Goal: Task Accomplishment & Management: Manage account settings

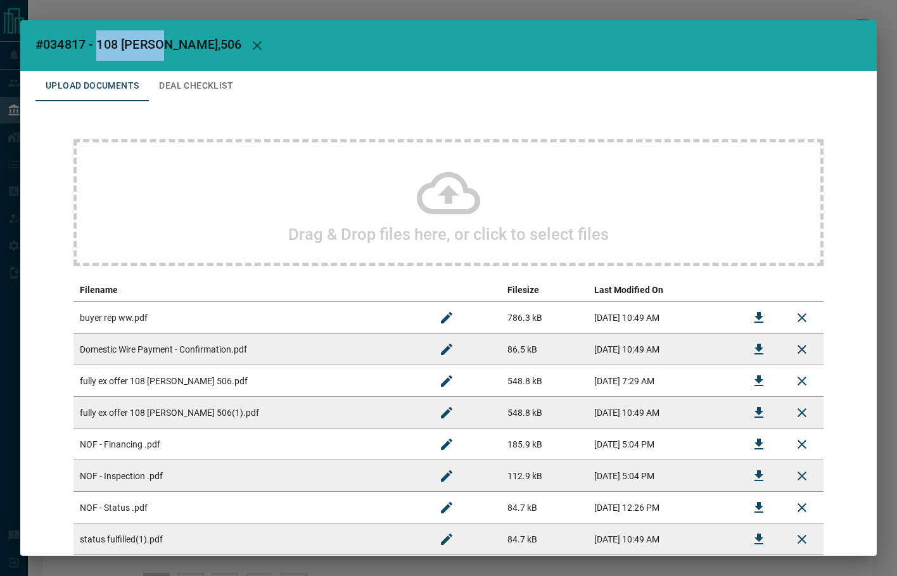
drag, startPoint x: 155, startPoint y: 42, endPoint x: 100, endPoint y: 46, distance: 54.6
click at [100, 46] on span "#034817 - 108 [PERSON_NAME],506" at bounding box center [138, 44] width 206 height 15
copy span "108 [PERSON_NAME],"
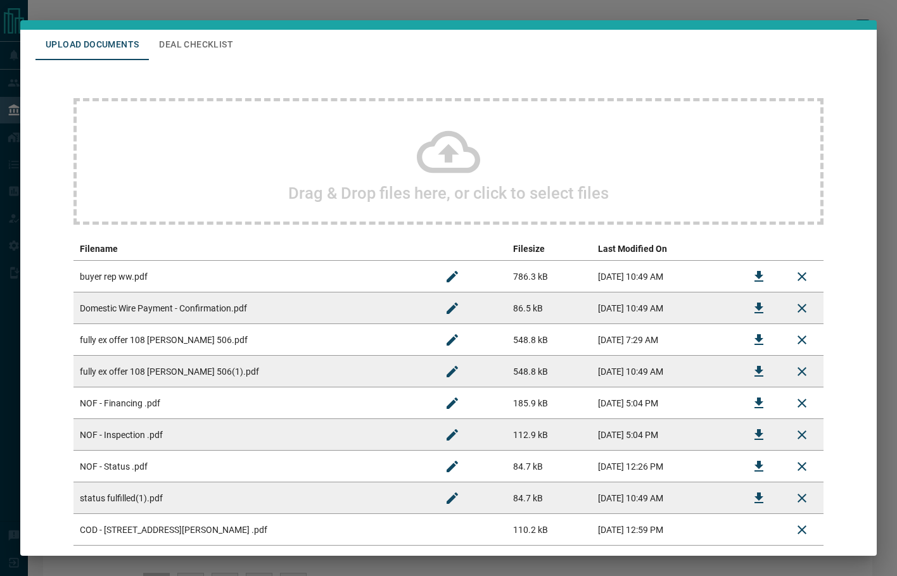
scroll to position [63, 0]
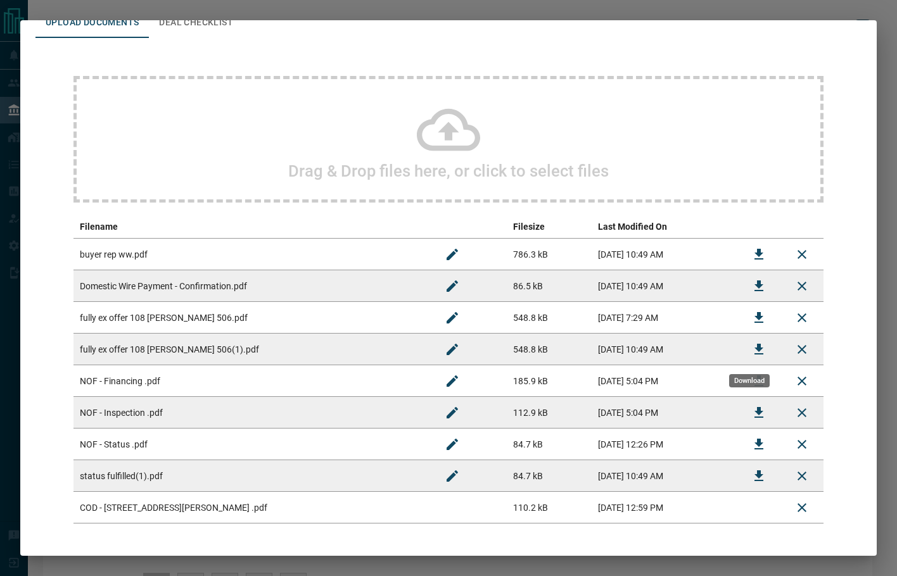
click at [751, 353] on icon "Download" at bounding box center [758, 349] width 15 height 15
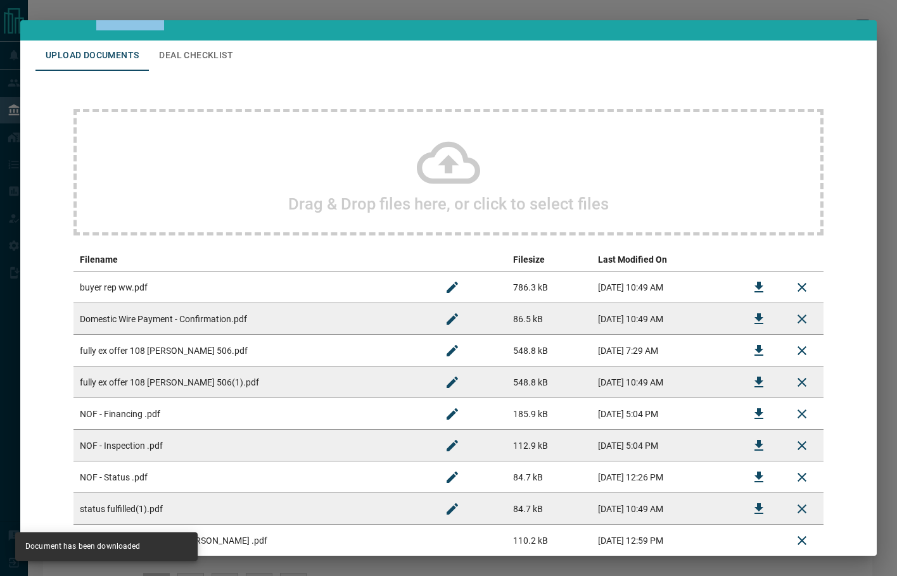
scroll to position [0, 0]
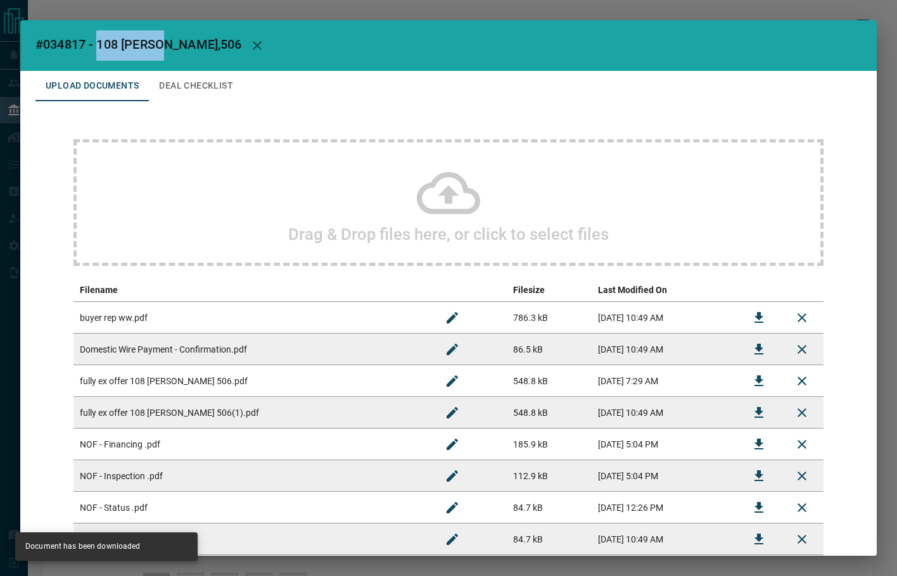
click at [197, 85] on button "Deal Checklist" at bounding box center [196, 86] width 94 height 30
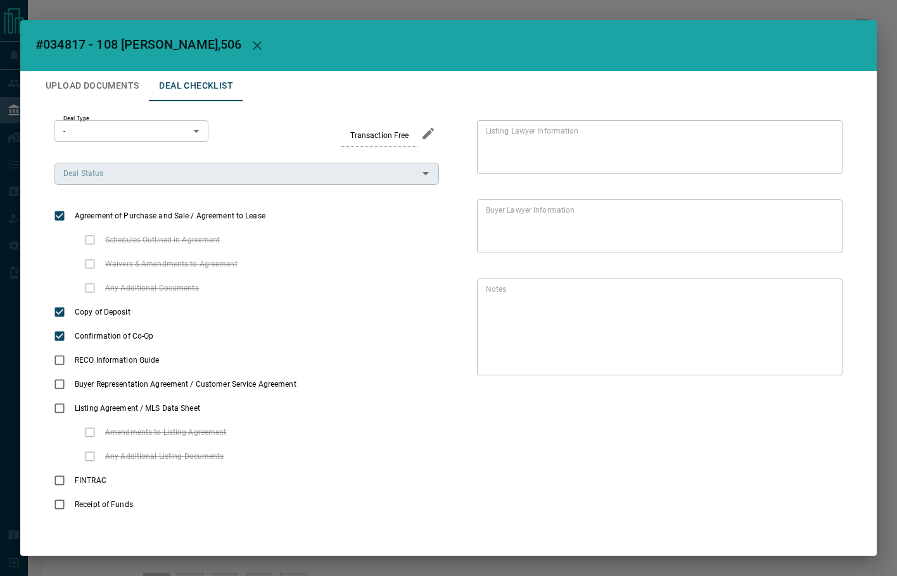
click at [143, 168] on input "Deal Status" at bounding box center [236, 174] width 356 height 14
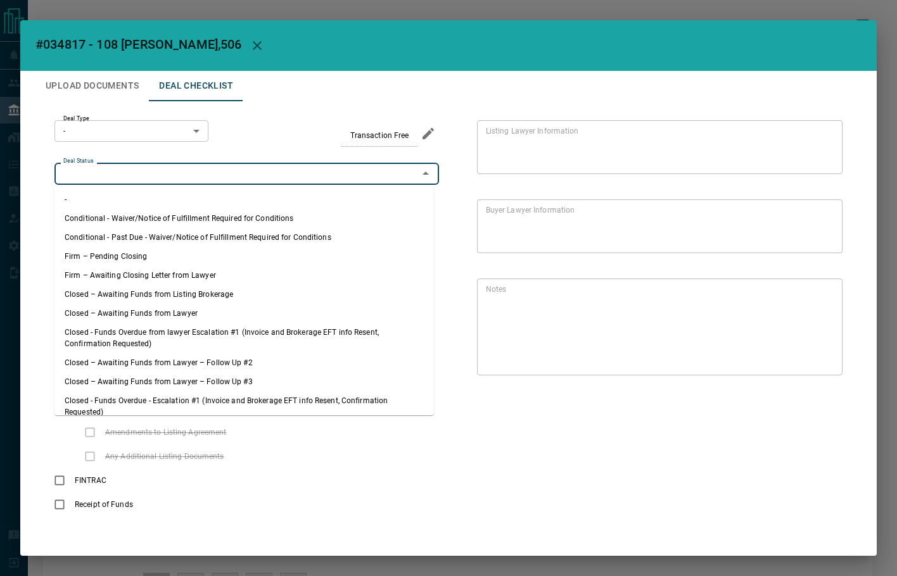
click at [129, 251] on li "Firm – Pending Closing" at bounding box center [243, 256] width 379 height 19
type input "**********"
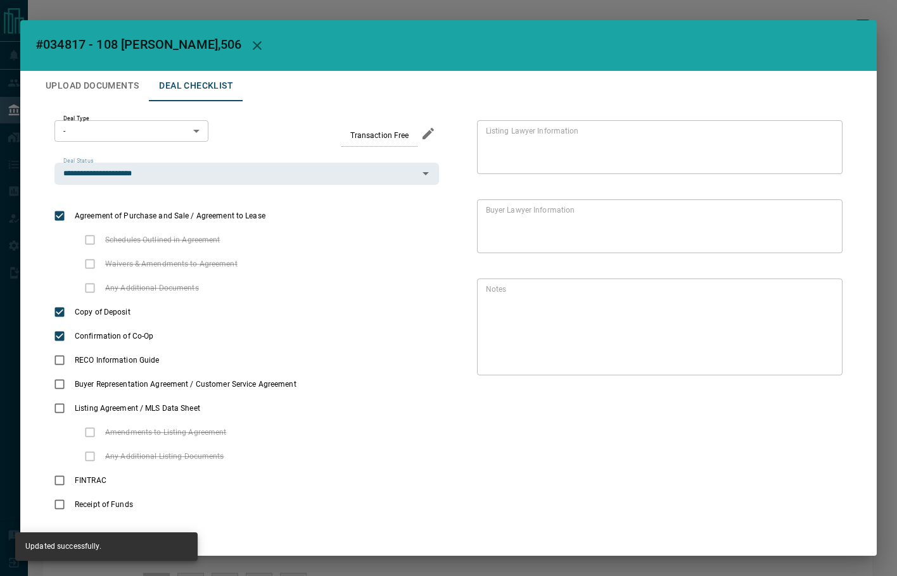
click at [99, 85] on button "Upload Documents" at bounding box center [91, 86] width 113 height 30
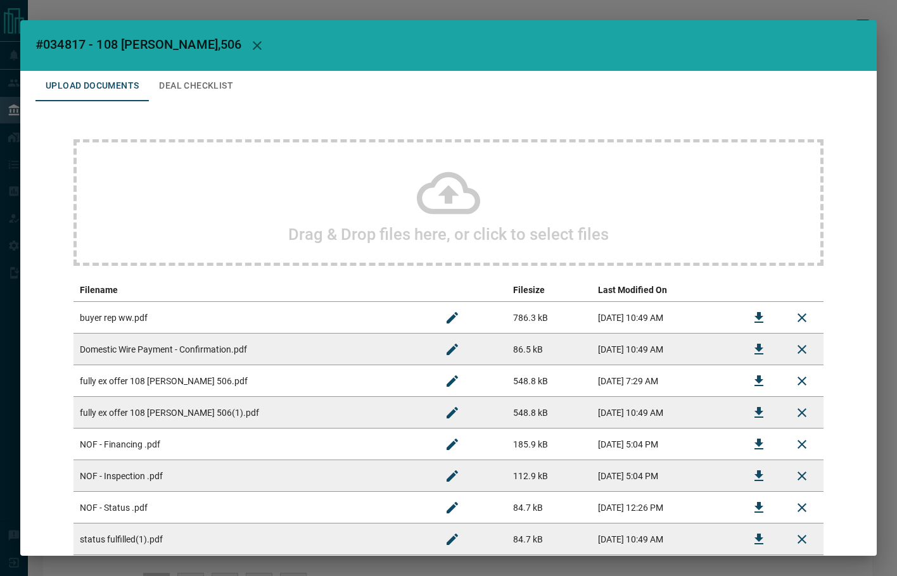
click at [206, 103] on div "Drag & Drop files here, or click to select files Filename Filesize Last Modifie…" at bounding box center [448, 363] width 826 height 524
click at [203, 82] on button "Deal Checklist" at bounding box center [196, 86] width 94 height 30
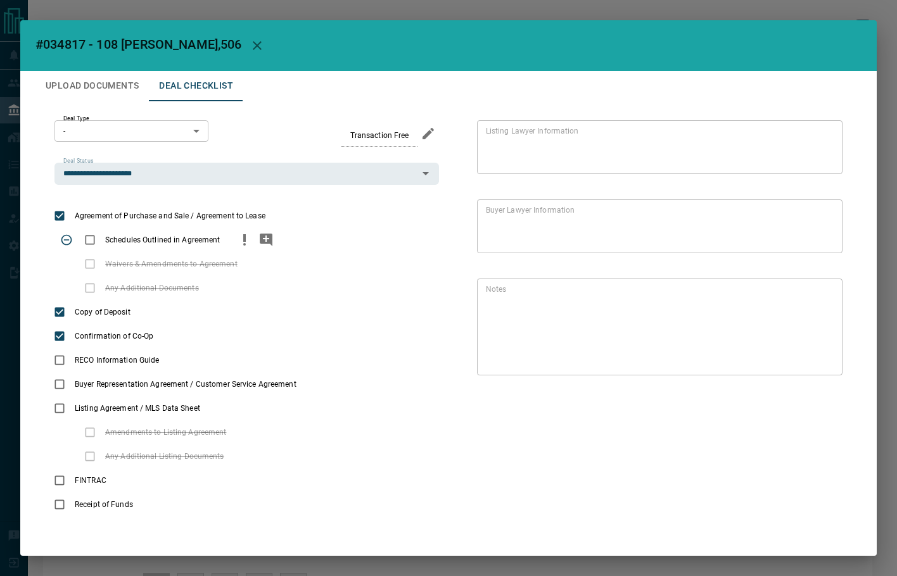
drag, startPoint x: 229, startPoint y: 232, endPoint x: 247, endPoint y: 244, distance: 21.1
click at [231, 236] on div "Schedules Outlined in Agreement" at bounding box center [246, 240] width 384 height 24
click at [247, 244] on icon "priority" at bounding box center [244, 239] width 15 height 15
click at [274, 244] on button "add note" at bounding box center [266, 240] width 22 height 24
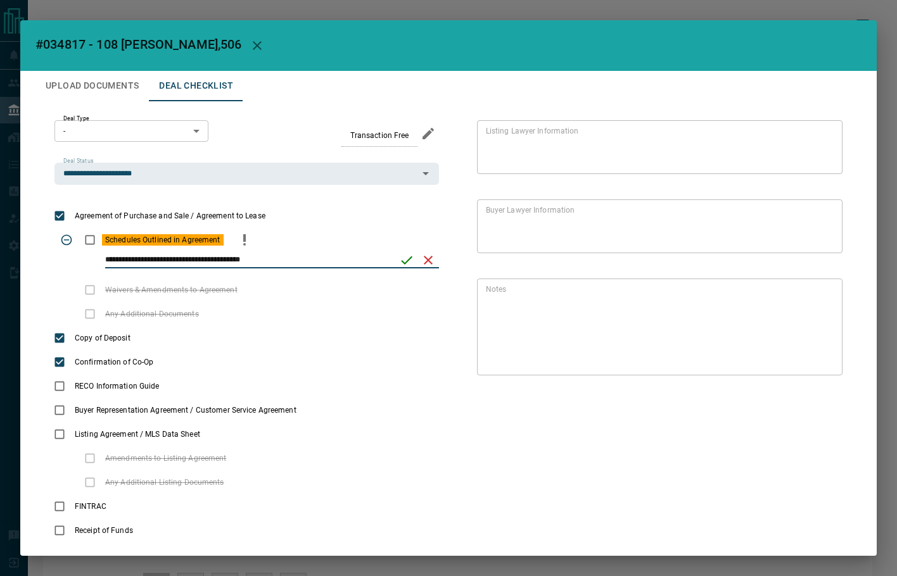
type input "**********"
click at [396, 258] on button "save" at bounding box center [407, 261] width 22 height 22
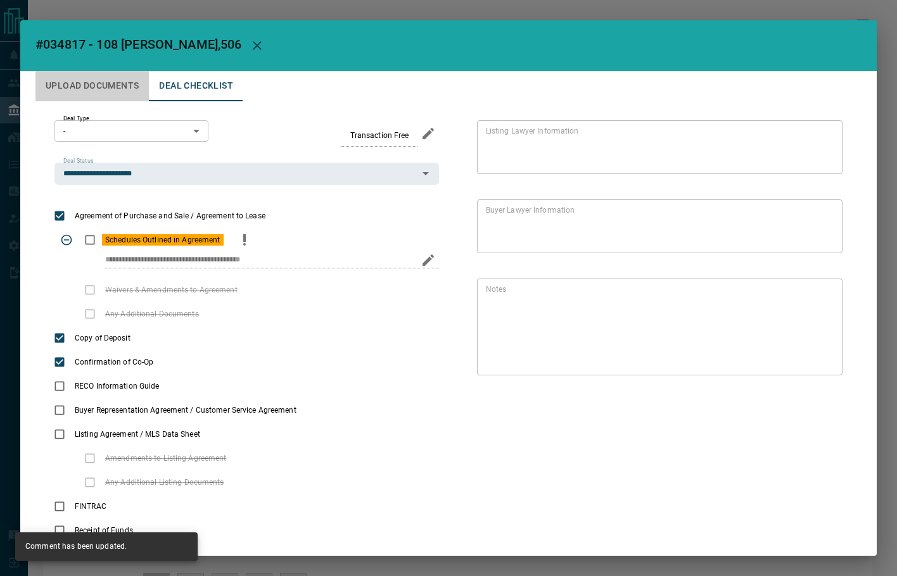
click at [110, 82] on button "Upload Documents" at bounding box center [91, 86] width 113 height 30
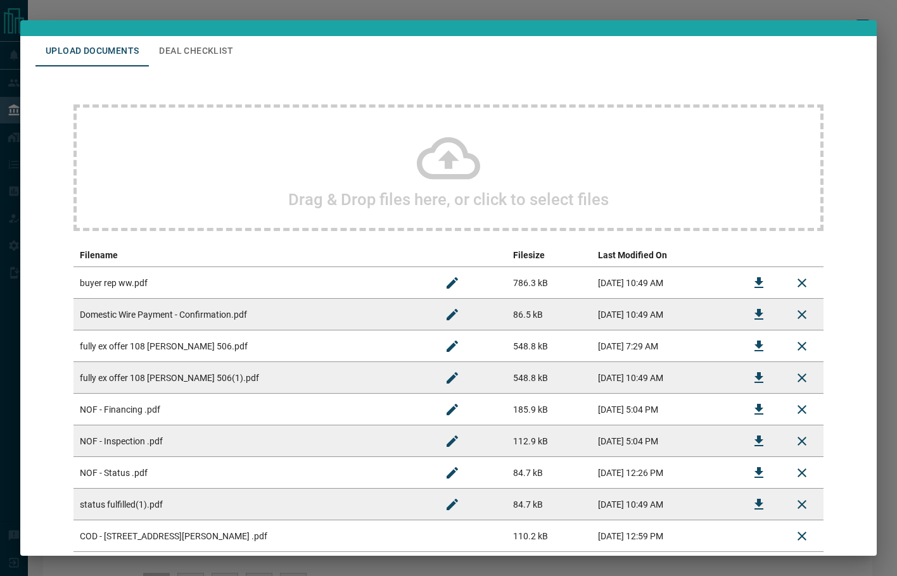
scroll to position [63, 0]
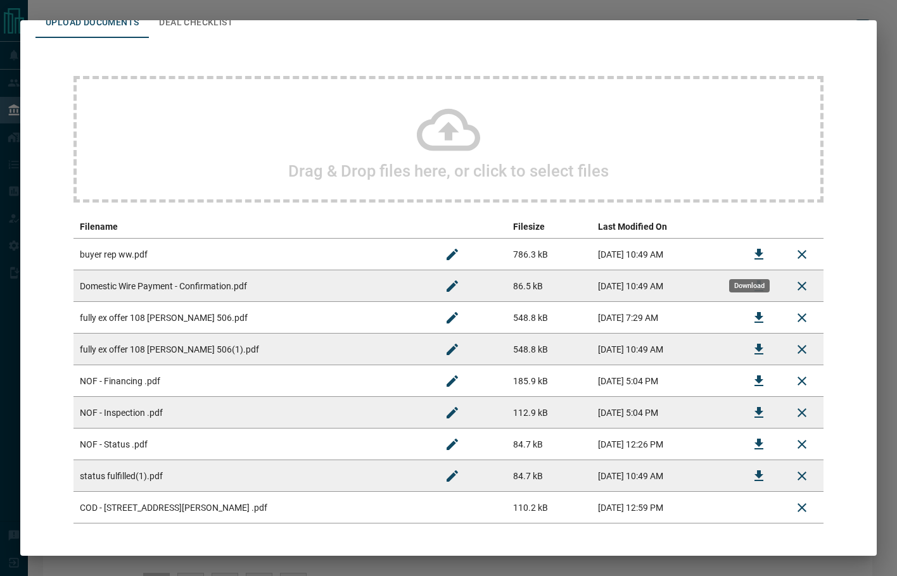
click at [751, 250] on icon "Download" at bounding box center [758, 254] width 15 height 15
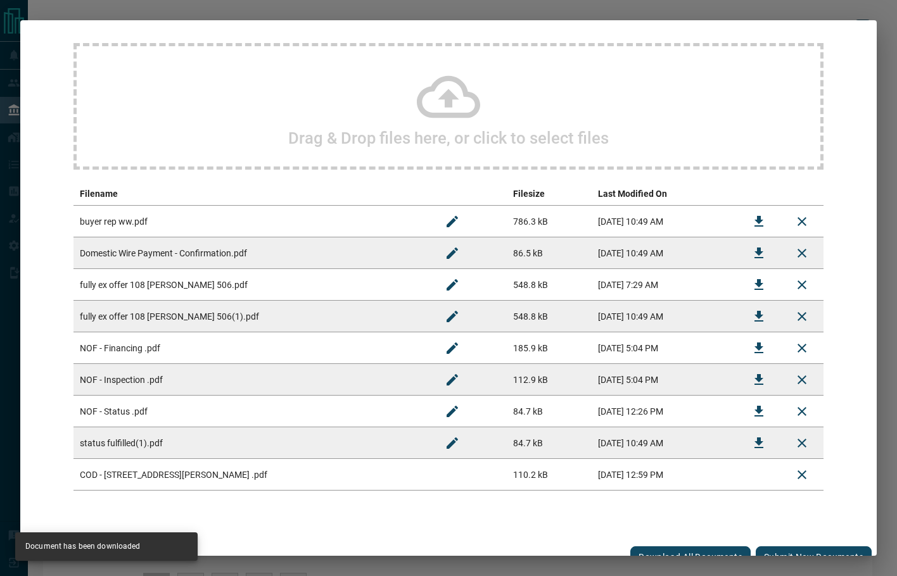
scroll to position [114, 0]
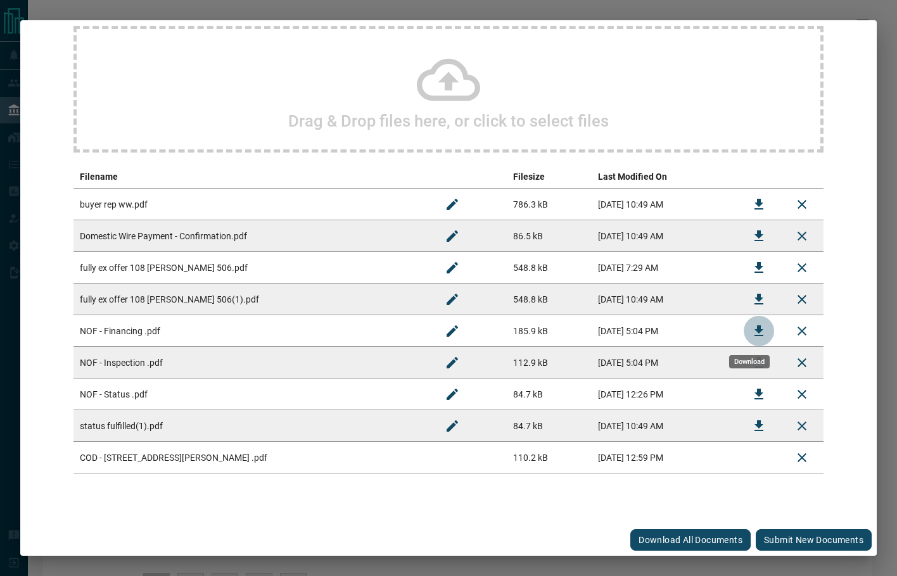
click at [754, 329] on icon "Download" at bounding box center [758, 331] width 9 height 11
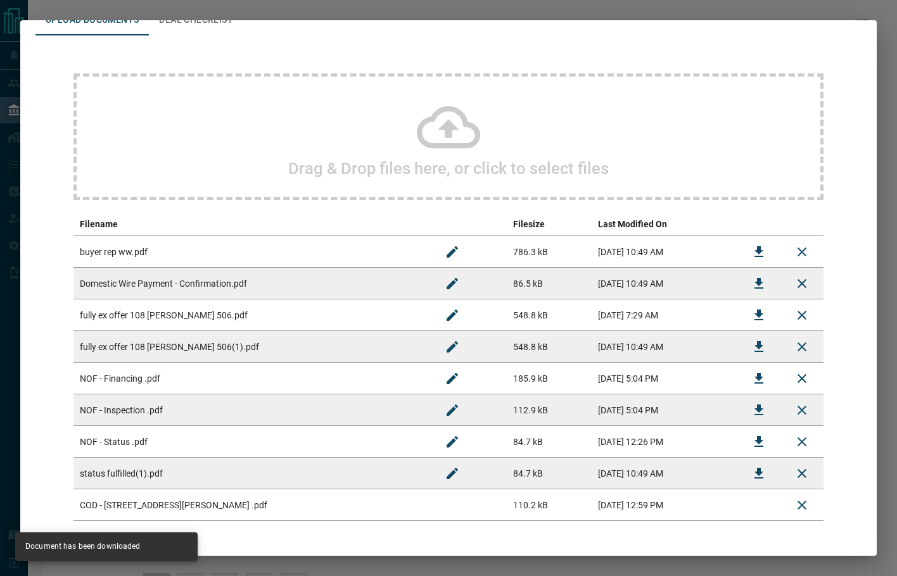
scroll to position [0, 0]
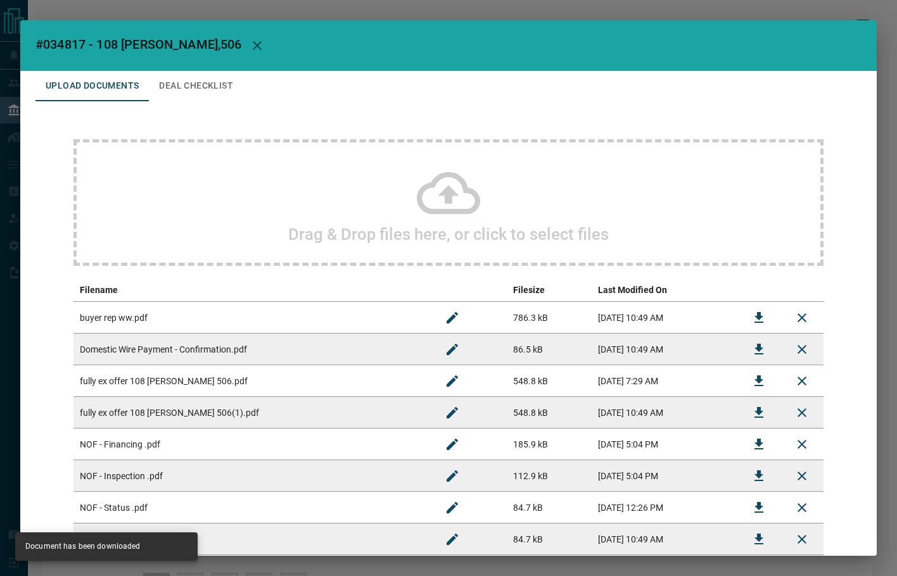
click at [194, 87] on button "Deal Checklist" at bounding box center [196, 86] width 94 height 30
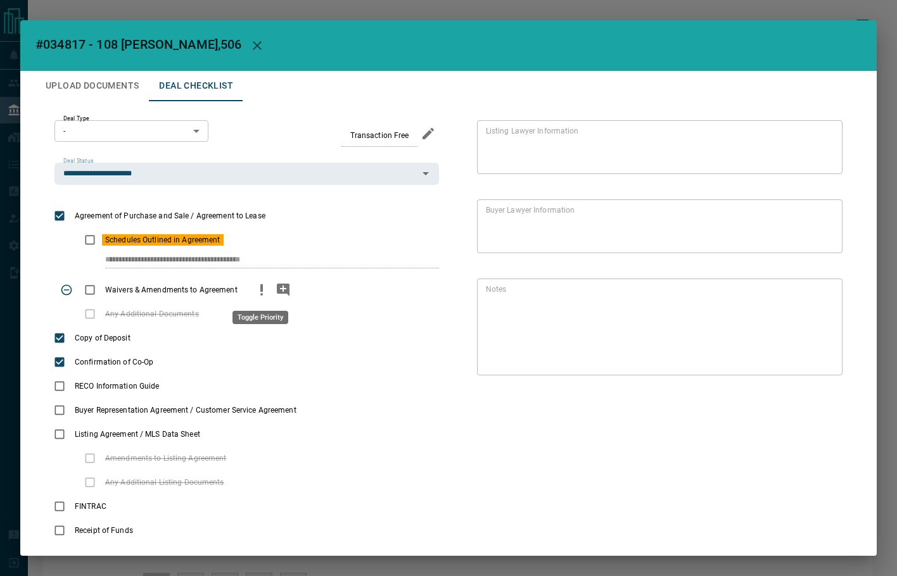
click at [260, 292] on icon "priority" at bounding box center [261, 289] width 15 height 15
click at [277, 291] on icon "add note" at bounding box center [283, 290] width 13 height 13
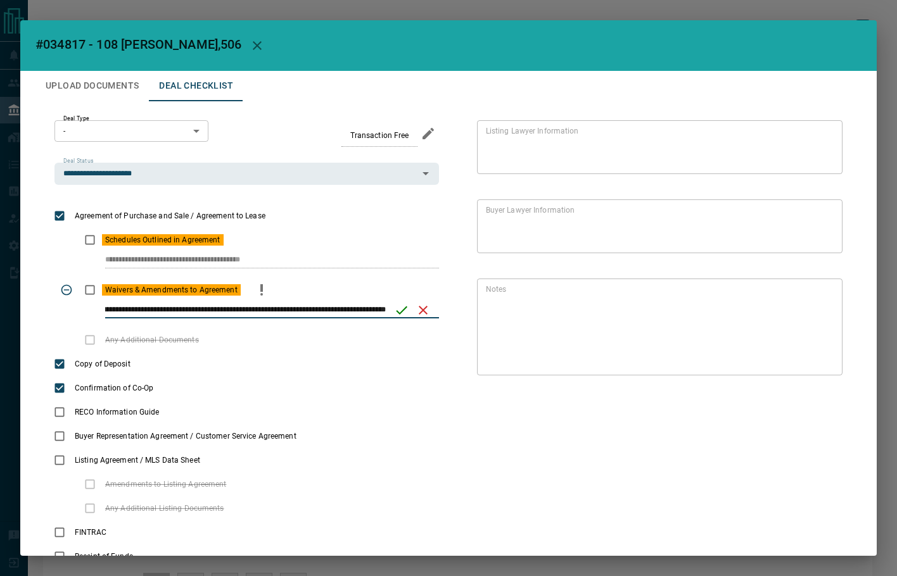
scroll to position [0, 59]
type input "**********"
click at [400, 303] on icon "save" at bounding box center [401, 310] width 15 height 15
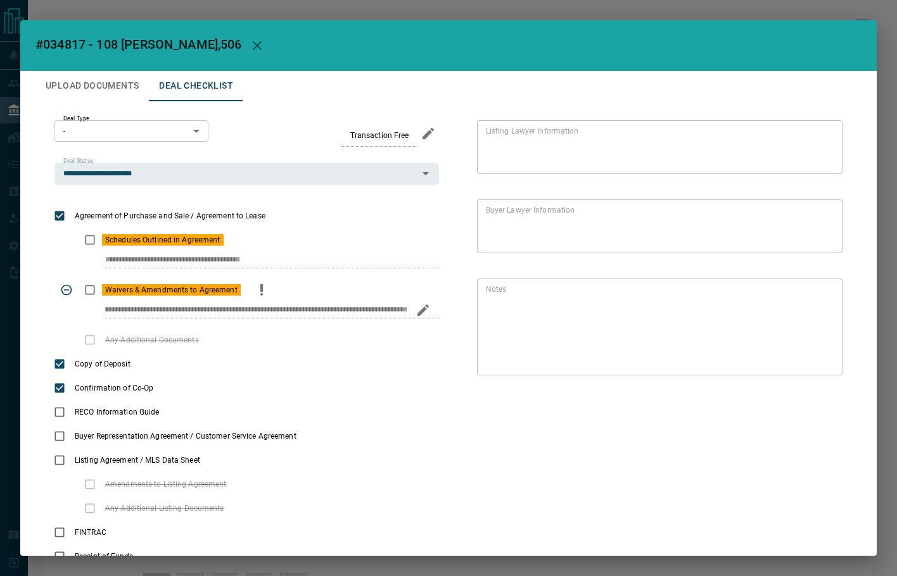
scroll to position [0, 0]
click at [795, 373] on div "* Notes" at bounding box center [659, 327] width 365 height 97
click at [817, 367] on icon "Edit" at bounding box center [822, 368] width 11 height 11
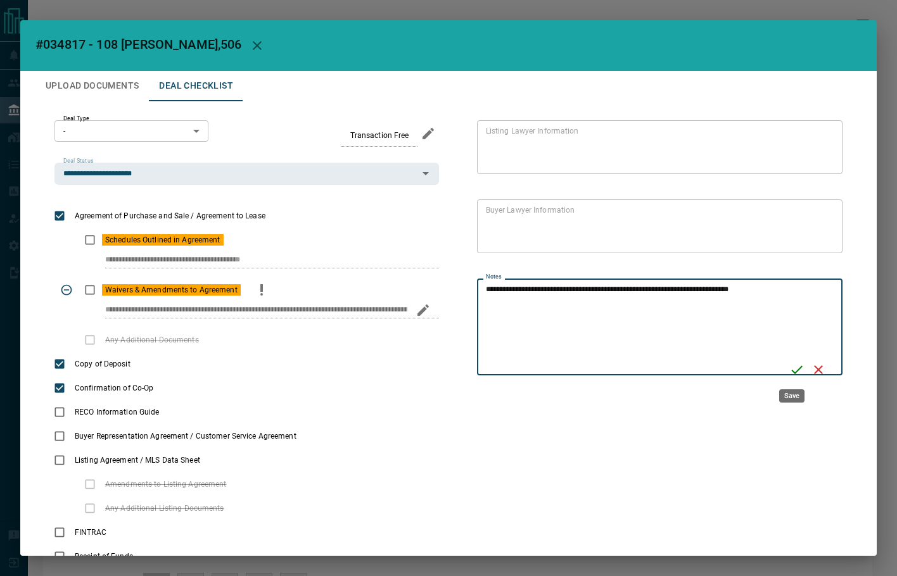
type textarea "**********"
click at [791, 371] on icon "Save" at bounding box center [796, 369] width 15 height 15
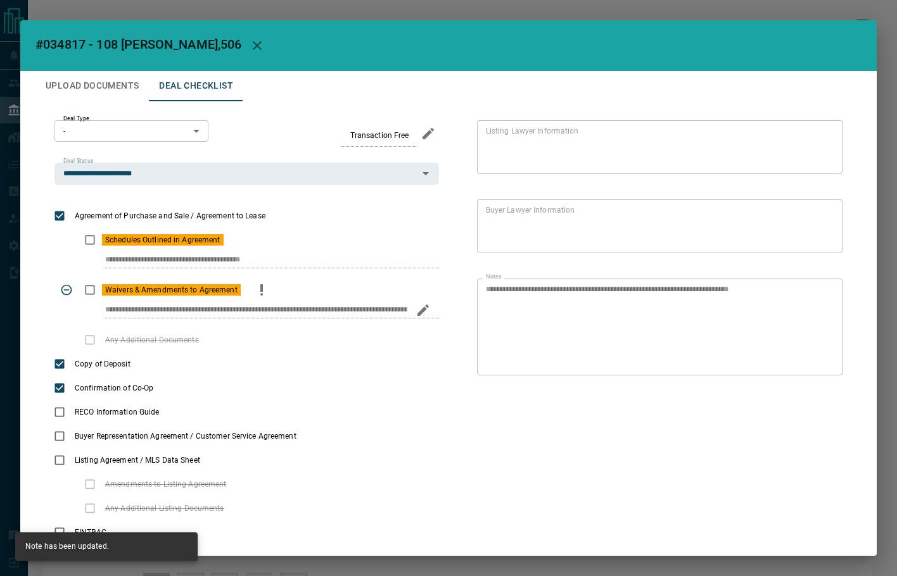
click at [98, 96] on button "Upload Documents" at bounding box center [91, 86] width 113 height 30
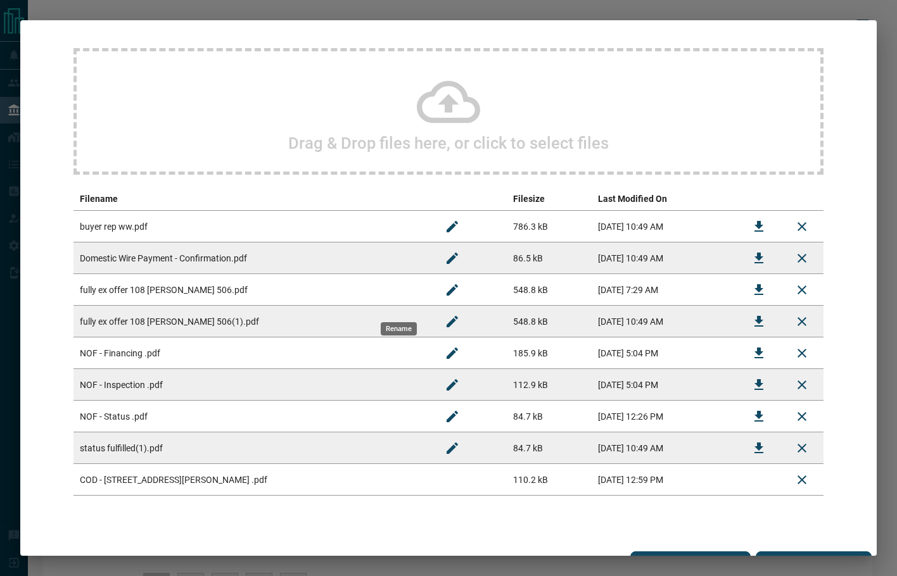
scroll to position [114, 0]
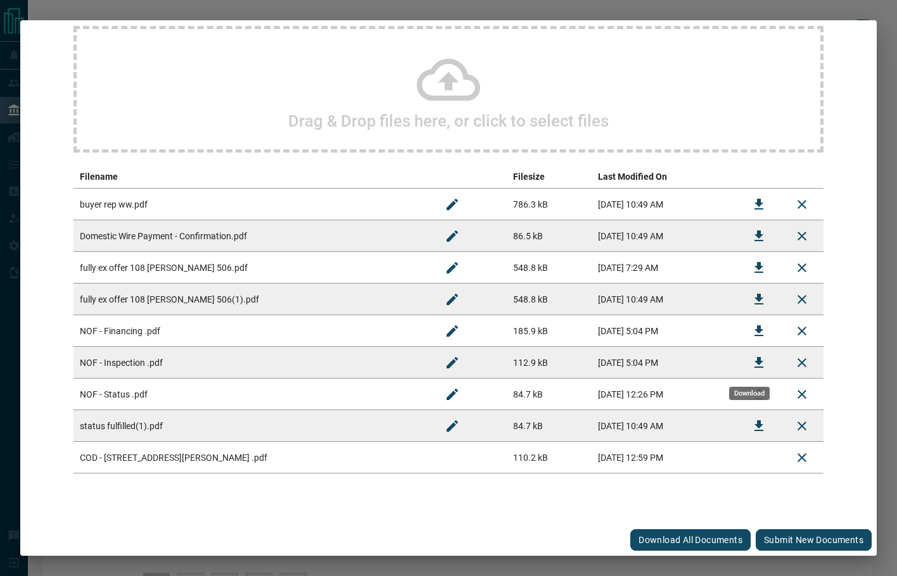
click at [754, 361] on icon "Download" at bounding box center [758, 362] width 9 height 11
click at [744, 395] on button "Download" at bounding box center [759, 394] width 30 height 30
click at [751, 426] on icon "Download" at bounding box center [758, 426] width 15 height 15
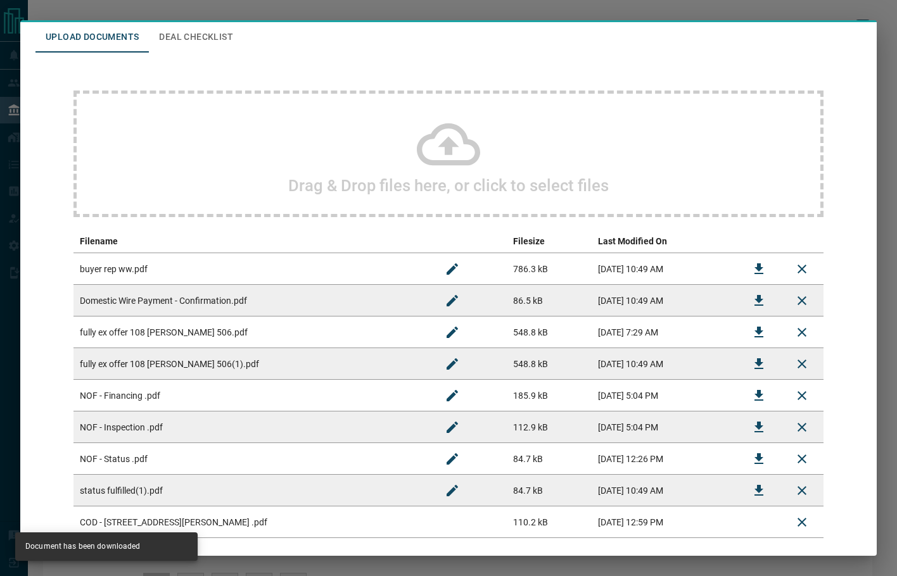
scroll to position [0, 0]
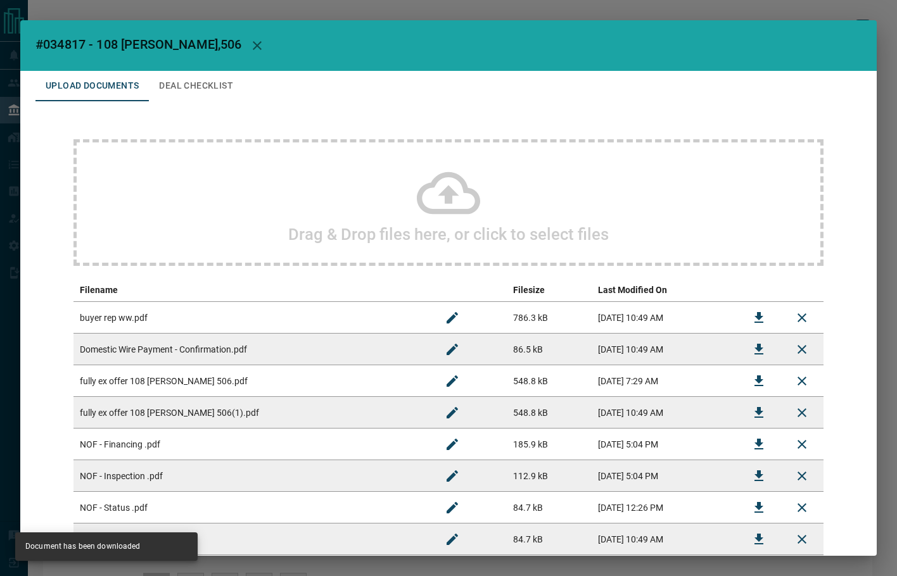
click at [206, 75] on button "Deal Checklist" at bounding box center [196, 86] width 94 height 30
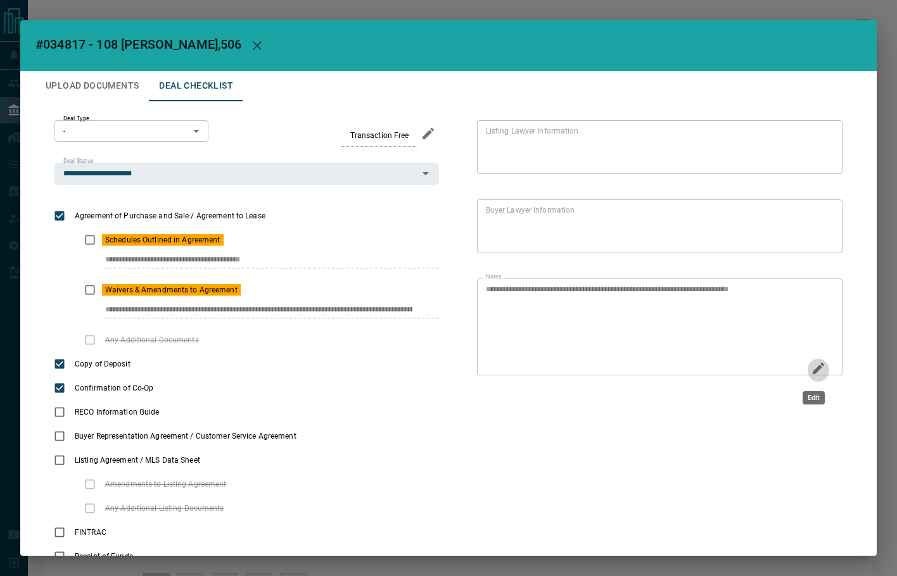
click at [815, 367] on icon "Edit" at bounding box center [818, 368] width 11 height 11
click at [451, 305] on div "**********" at bounding box center [448, 344] width 826 height 486
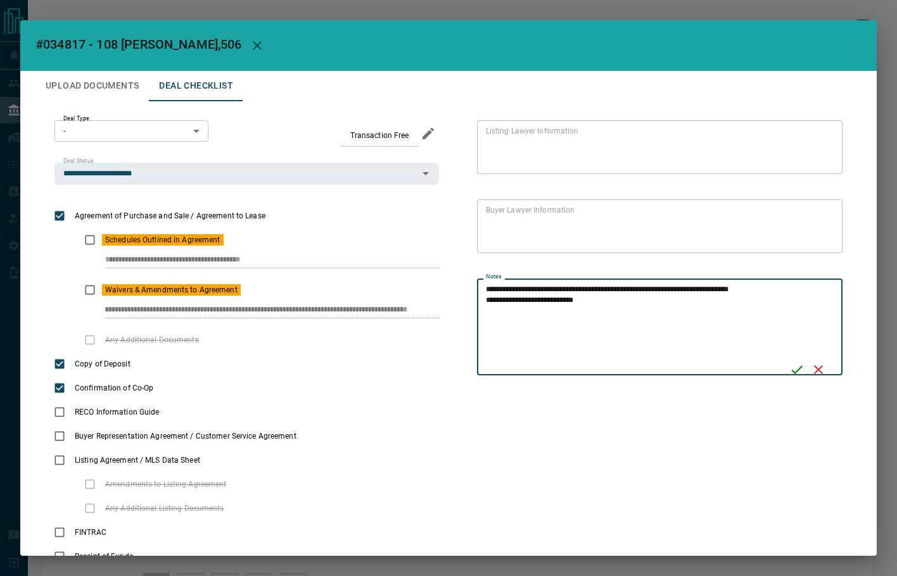
drag, startPoint x: 575, startPoint y: 303, endPoint x: 539, endPoint y: 303, distance: 36.1
click at [539, 303] on textarea "**********" at bounding box center [633, 327] width 295 height 86
paste textarea "**********"
type textarea "**********"
click at [789, 370] on icon "Save" at bounding box center [796, 369] width 15 height 15
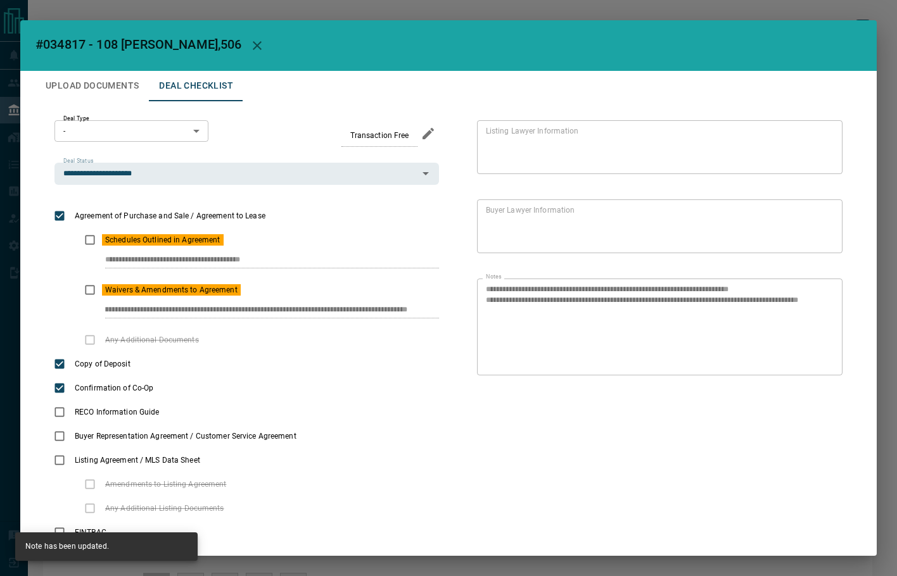
click at [110, 82] on button "Upload Documents" at bounding box center [91, 86] width 113 height 30
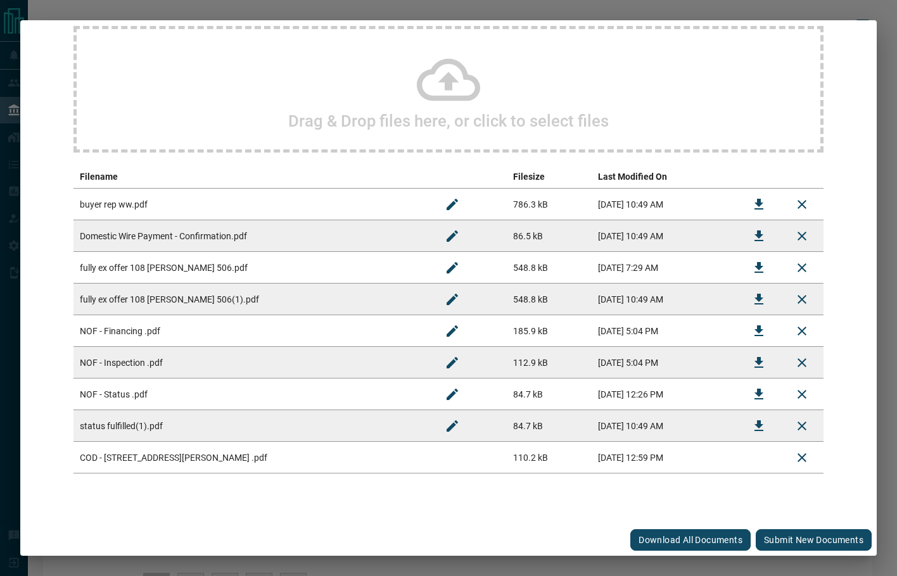
scroll to position [0, 0]
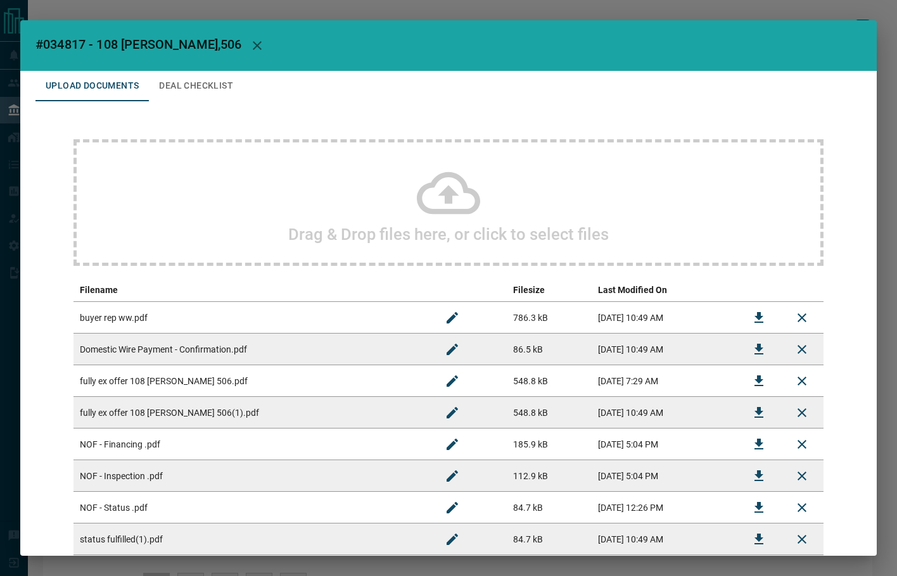
click at [199, 81] on button "Deal Checklist" at bounding box center [196, 86] width 94 height 30
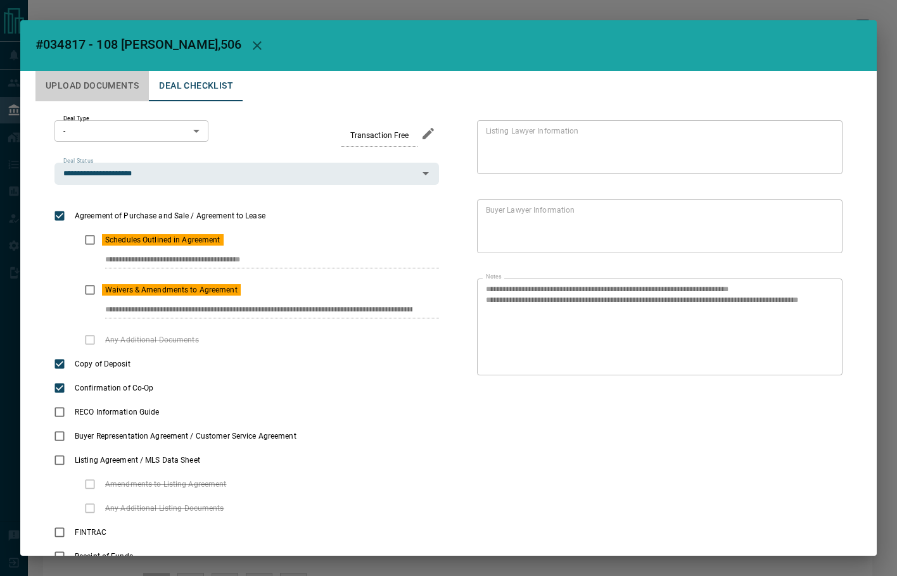
click at [91, 82] on button "Upload Documents" at bounding box center [91, 86] width 113 height 30
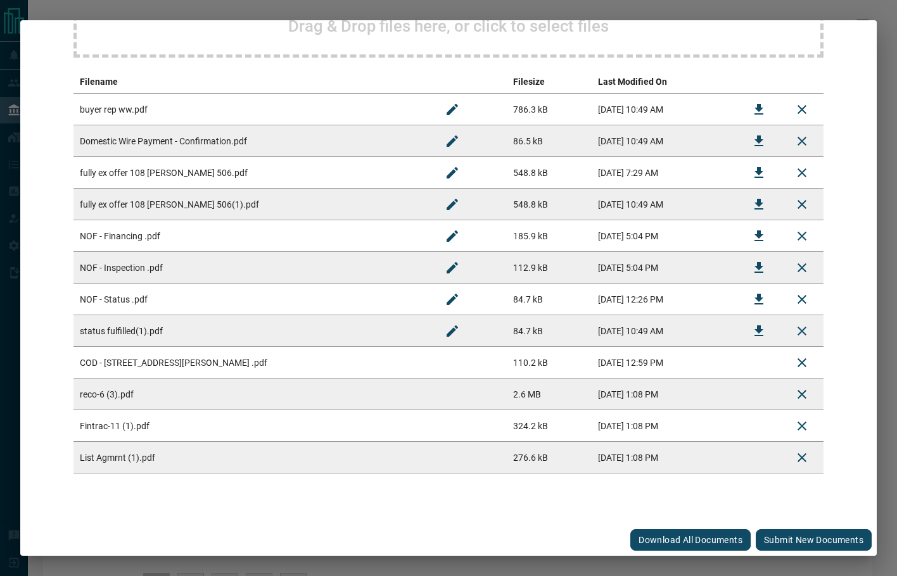
scroll to position [209, 0]
click at [814, 546] on button "Submit new documents" at bounding box center [814, 540] width 116 height 22
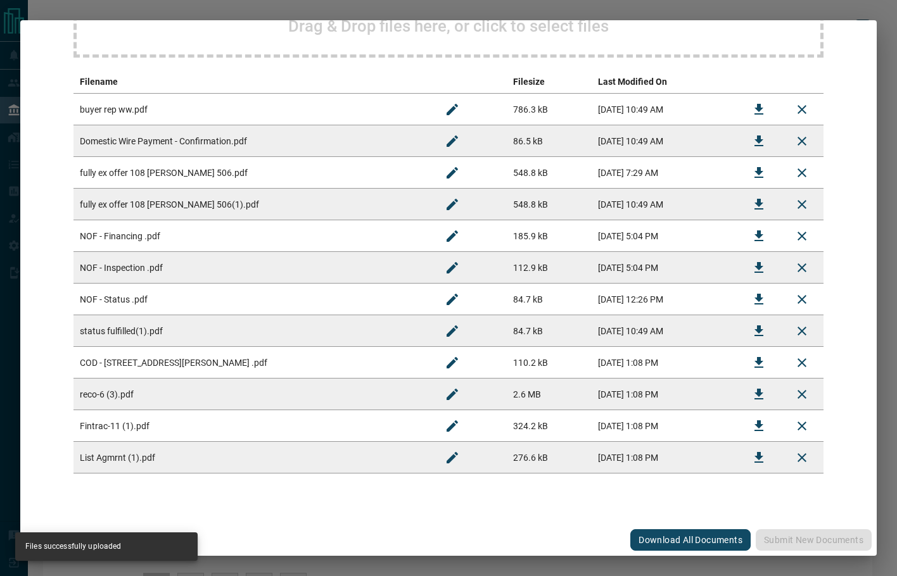
scroll to position [0, 0]
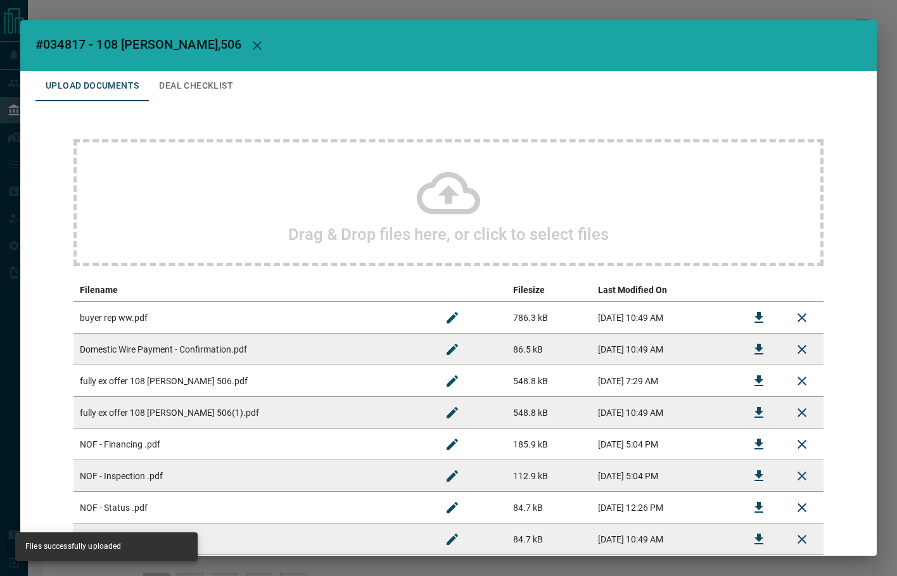
click at [195, 81] on button "Deal Checklist" at bounding box center [196, 86] width 94 height 30
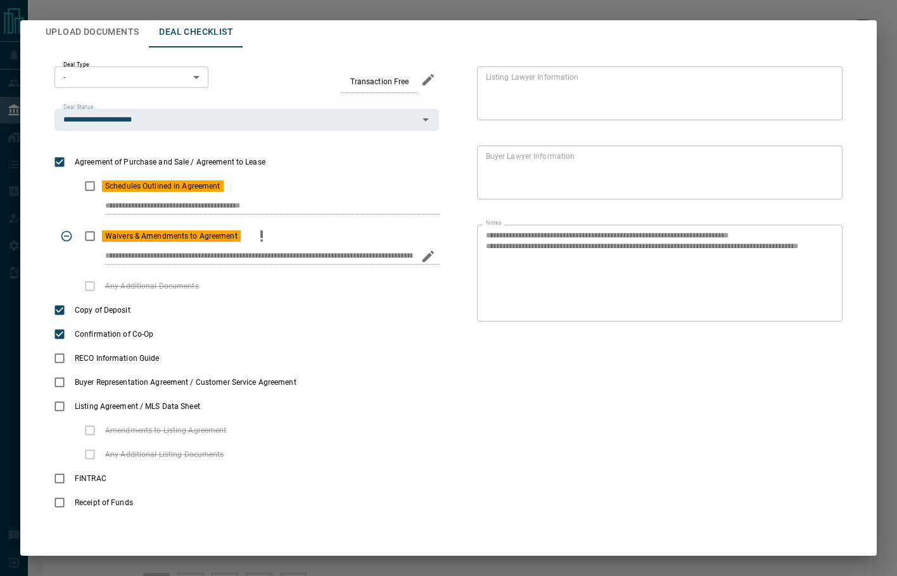
scroll to position [54, 0]
drag, startPoint x: 104, startPoint y: 208, endPoint x: 265, endPoint y: 9, distance: 255.8
click at [283, 196] on div "**********" at bounding box center [246, 199] width 384 height 50
drag, startPoint x: 103, startPoint y: 253, endPoint x: 441, endPoint y: 239, distance: 337.9
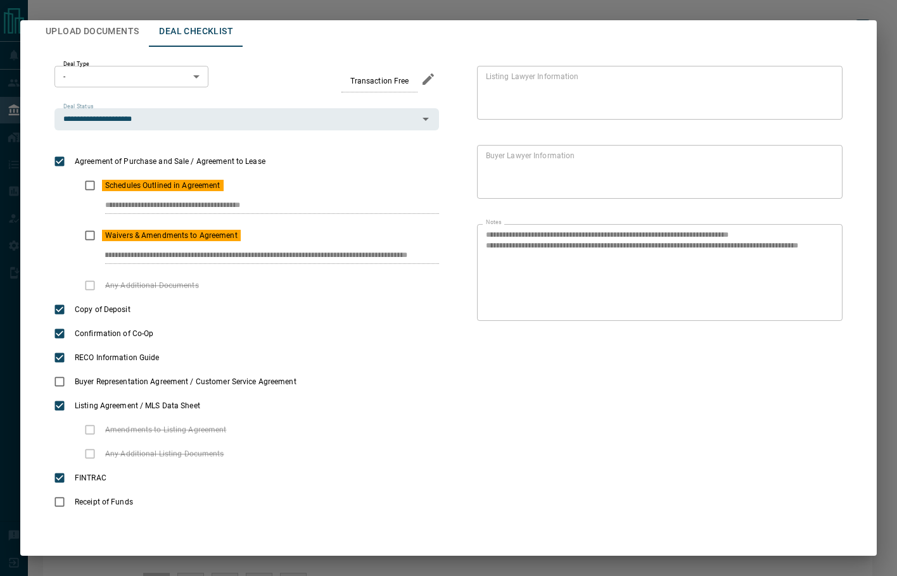
click at [438, 252] on div "**********" at bounding box center [448, 290] width 826 height 486
click at [536, 269] on div "**********" at bounding box center [659, 272] width 365 height 97
drag, startPoint x: 478, startPoint y: 244, endPoint x: 440, endPoint y: 232, distance: 39.5
click at [440, 232] on div "**********" at bounding box center [640, 290] width 403 height 448
